Goal: Find specific page/section: Find specific page/section

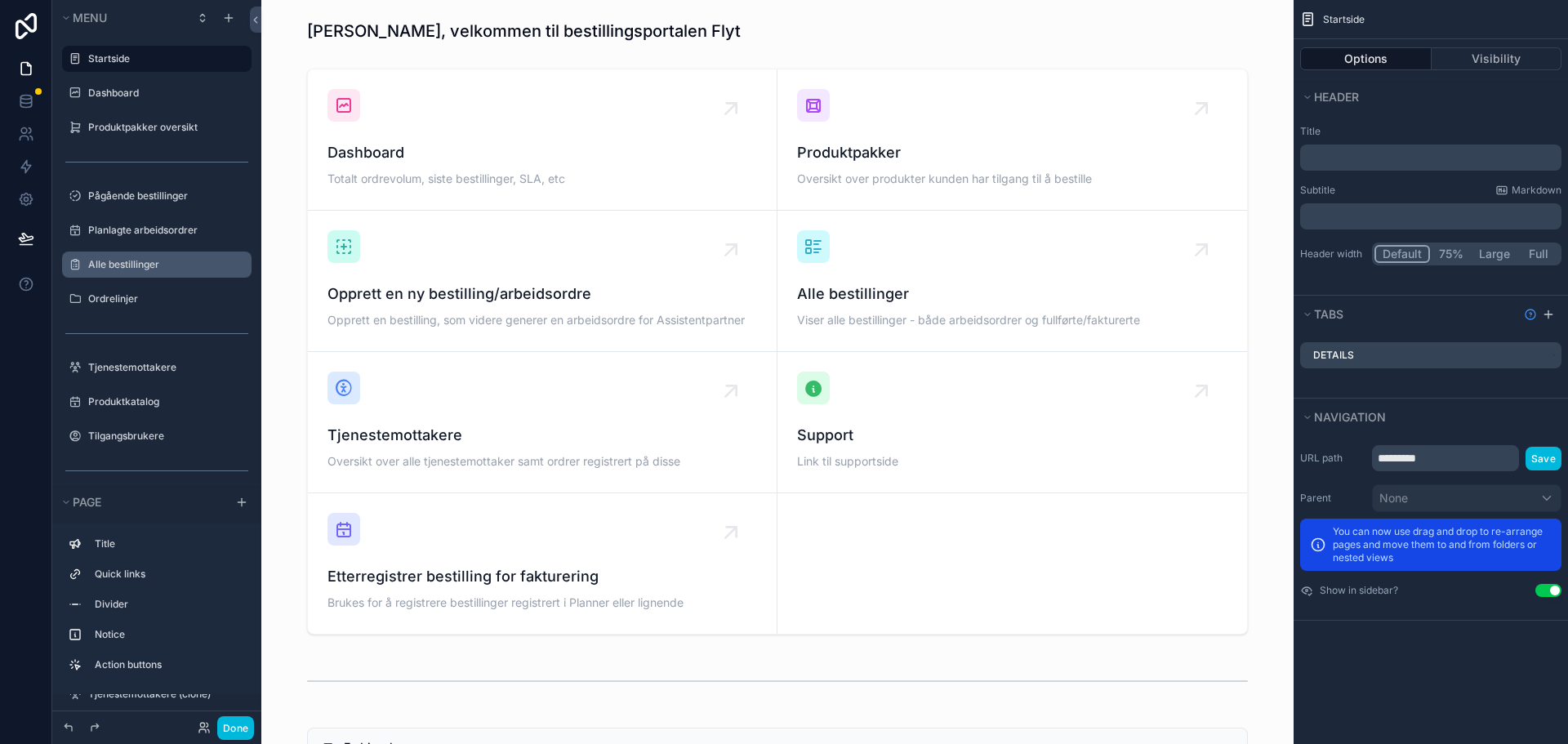
click at [145, 271] on div "Alle bestillinger" at bounding box center [169, 264] width 160 height 13
click at [129, 264] on label "Alle bestillinger" at bounding box center [165, 264] width 154 height 13
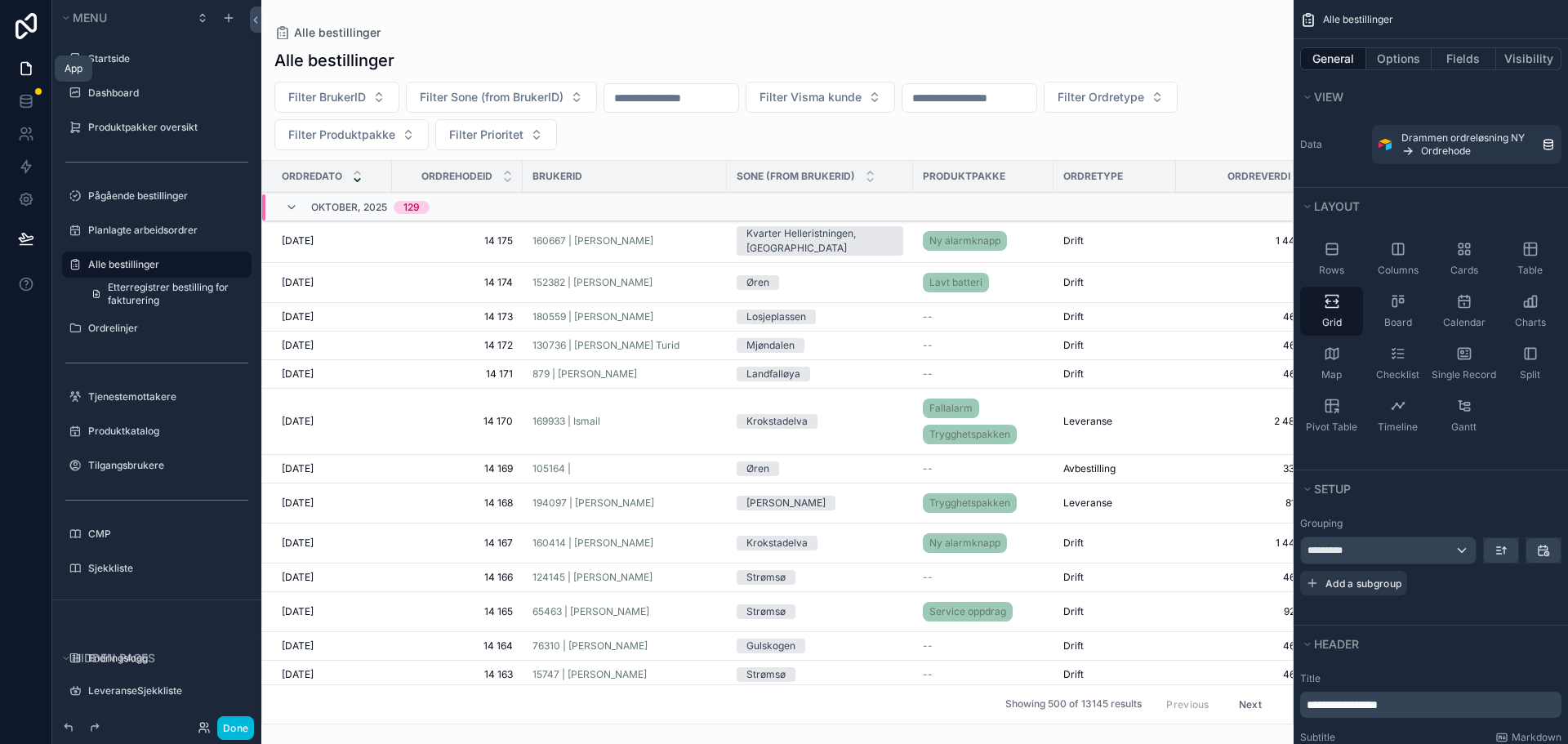
click at [24, 76] on icon at bounding box center [27, 68] width 17 height 17
click at [646, 51] on div "scrollable content" at bounding box center [777, 372] width 1032 height 744
click at [24, 98] on icon at bounding box center [25, 98] width 11 height 4
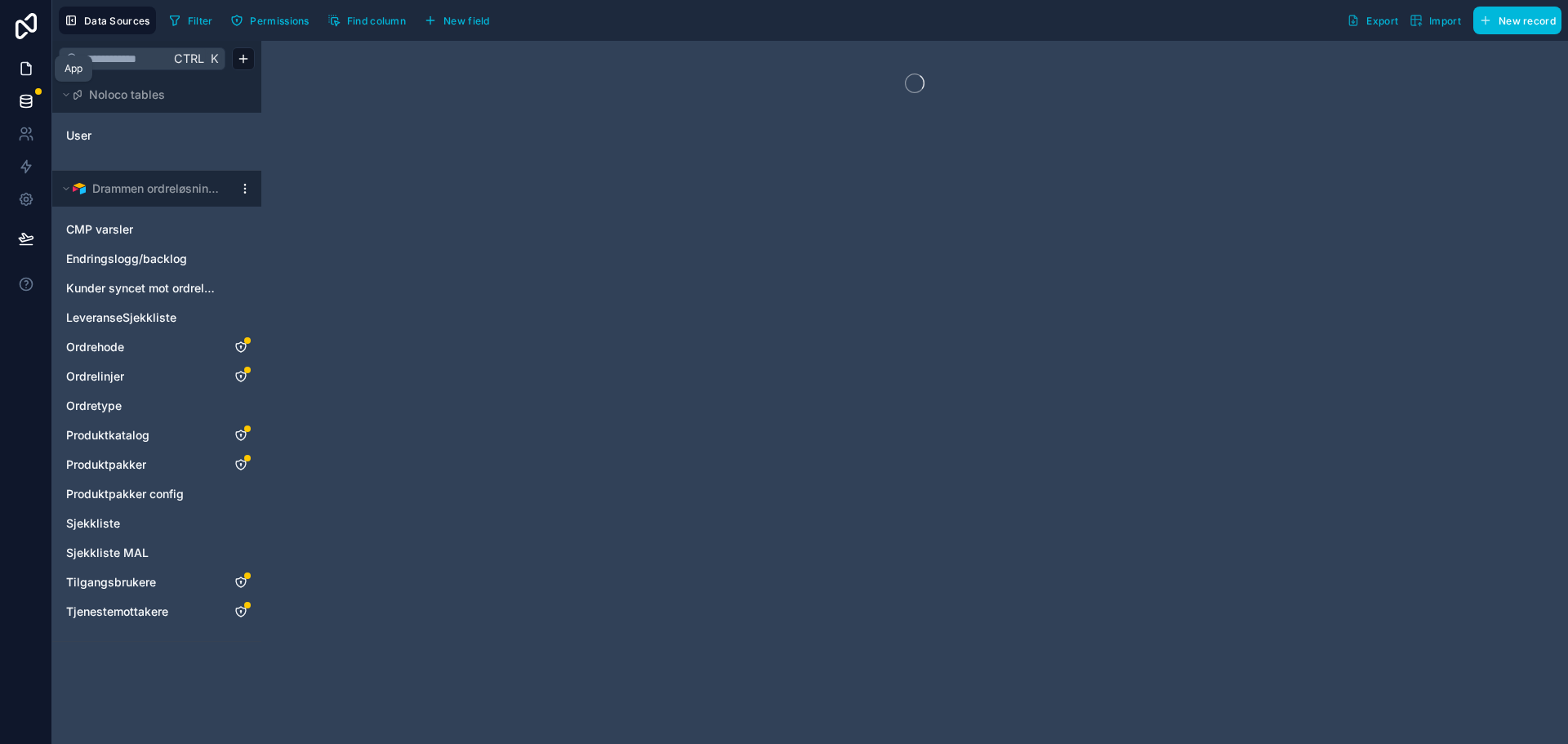
click at [24, 72] on icon at bounding box center [27, 68] width 17 height 17
